Goal: Transaction & Acquisition: Purchase product/service

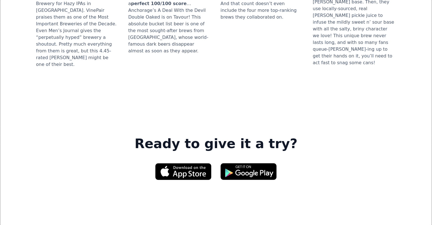
scroll to position [894, 0]
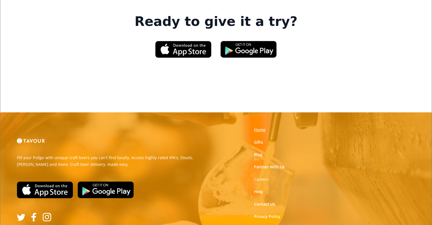
click at [260, 127] on link "Home" at bounding box center [260, 130] width 12 height 6
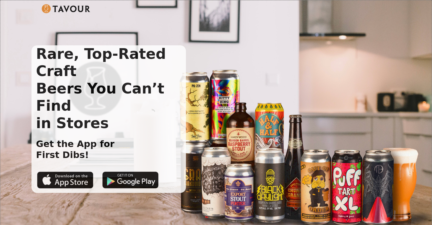
click at [48, 10] on img at bounding box center [66, 8] width 49 height 9
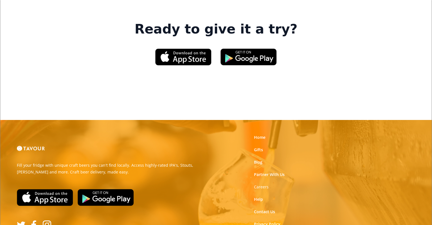
scroll to position [894, 0]
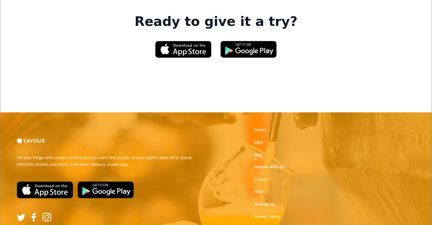
click at [258, 139] on link "Gifts" at bounding box center [258, 142] width 9 height 6
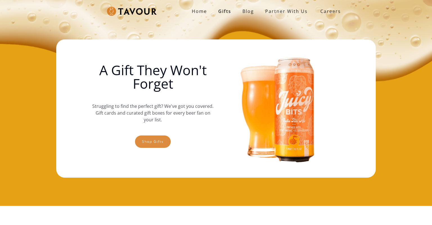
click at [141, 140] on link "Shop gifts" at bounding box center [153, 141] width 36 height 12
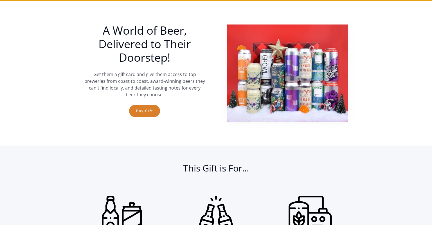
scroll to position [205, 0]
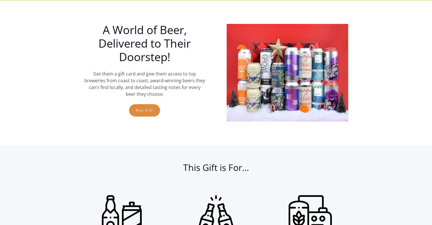
click at [145, 109] on link "Buy Gift" at bounding box center [144, 110] width 31 height 12
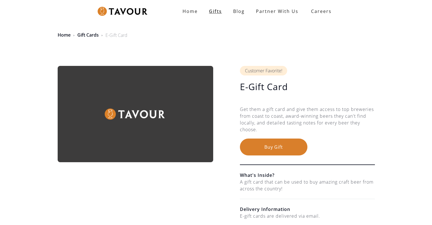
click at [217, 13] on link "Gifts" at bounding box center [215, 11] width 24 height 11
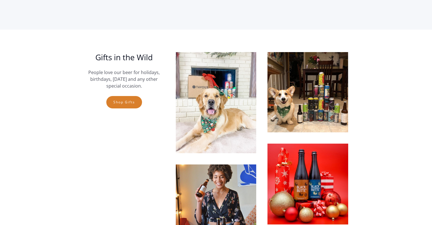
scroll to position [1366, 0]
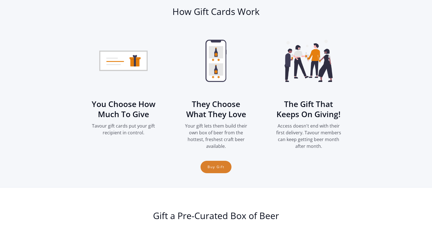
scroll to position [756, 0]
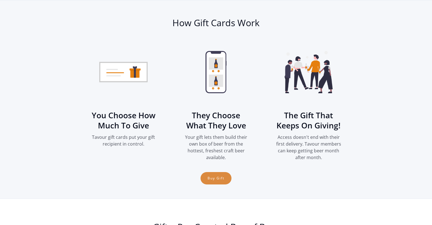
click at [213, 176] on link "Buy Gift" at bounding box center [215, 178] width 31 height 12
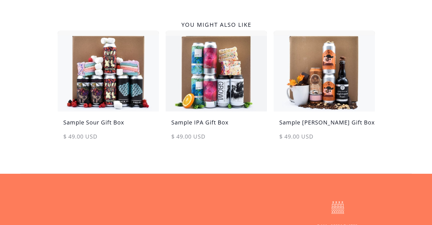
scroll to position [505, 0]
